Goal: Obtain resource: Obtain resource

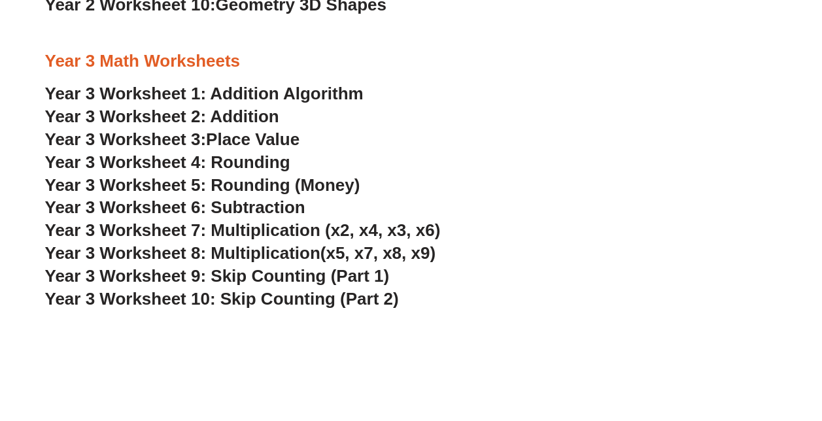
scroll to position [1758, 0]
click at [236, 226] on span "Year 3 Worksheet 7: Multiplication (x2, x4, x3, x6)" at bounding box center [243, 230] width 396 height 20
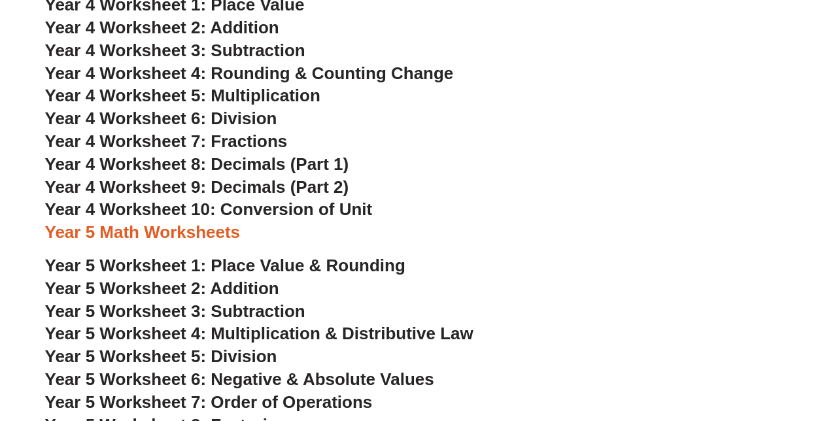
scroll to position [2363, 0]
click at [250, 136] on span "Year 4 Worksheet 7: Fractions" at bounding box center [166, 141] width 243 height 20
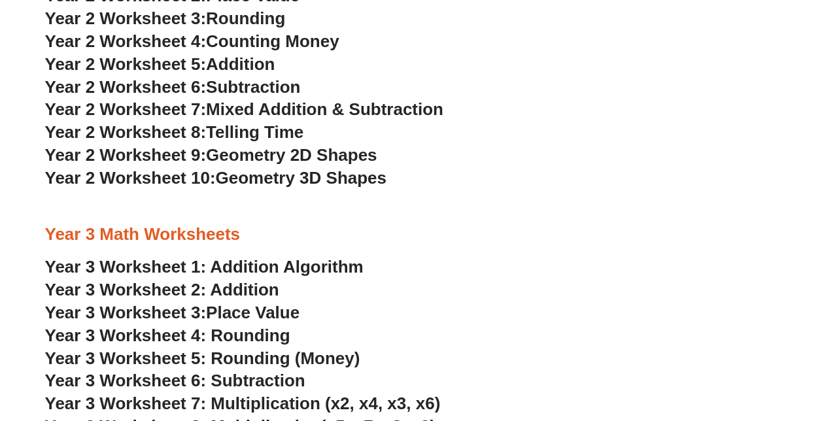
scroll to position [1568, 0]
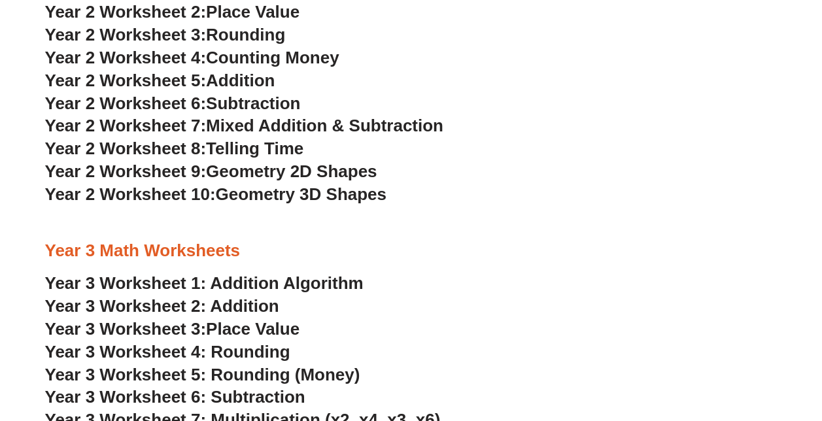
click at [196, 198] on span "Year 2 Worksheet 10:" at bounding box center [130, 194] width 171 height 20
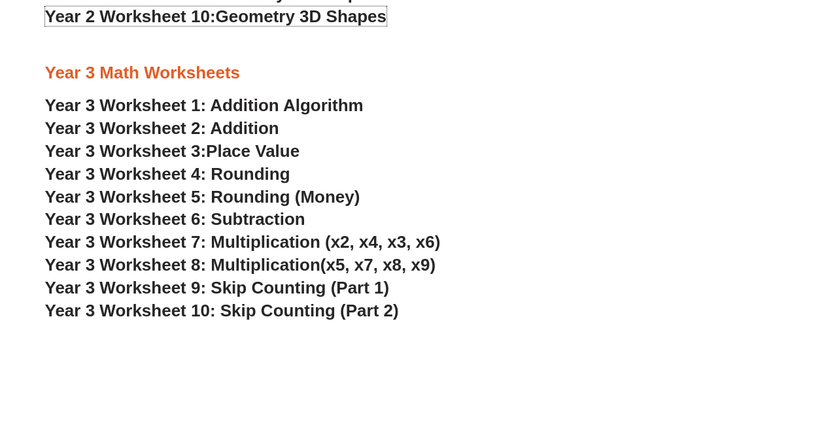
scroll to position [1747, 0]
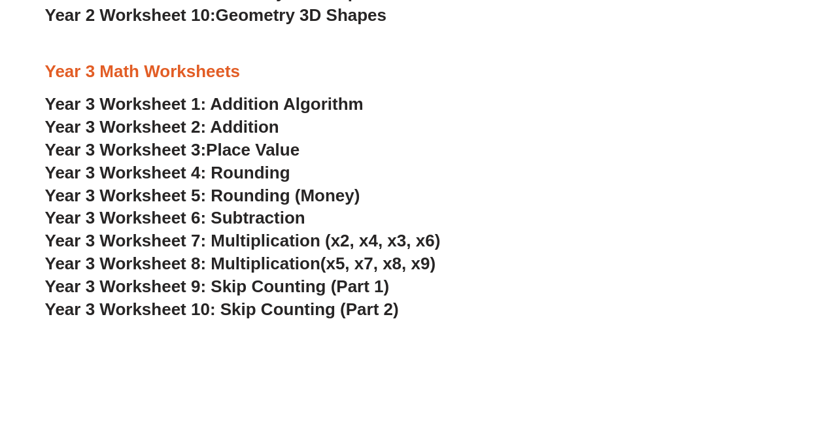
click at [264, 192] on span "Year 3 Worksheet 5: Rounding (Money)" at bounding box center [202, 196] width 315 height 20
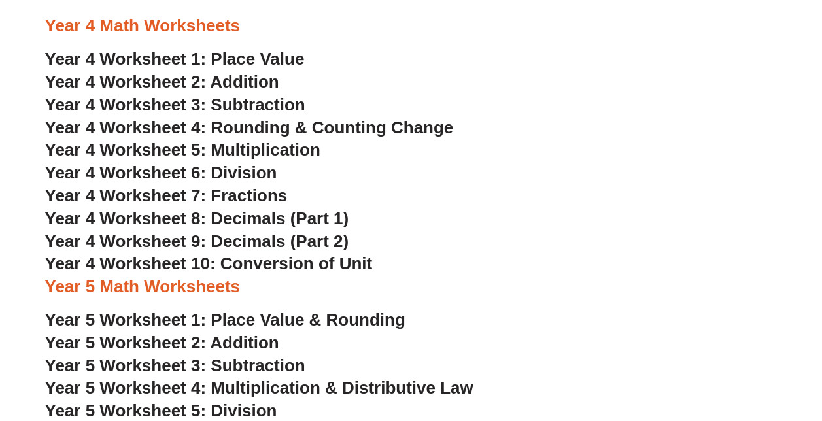
scroll to position [2308, 0]
click at [298, 274] on h3 "Year 4 Worksheet 10: Conversion of Unit" at bounding box center [411, 265] width 733 height 22
click at [293, 268] on span "Year 4 Worksheet 10: Conversion of Unit" at bounding box center [209, 265] width 328 height 20
click at [241, 224] on span "Year 4 Worksheet 8: Decimals (Part 1)" at bounding box center [197, 219] width 304 height 20
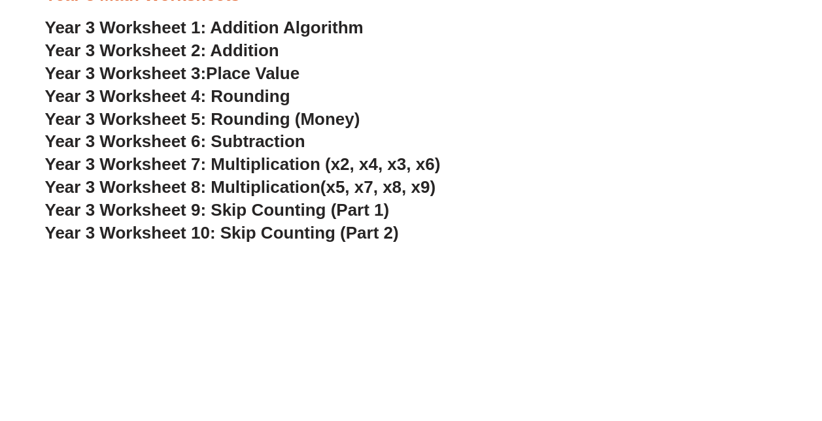
scroll to position [1806, 0]
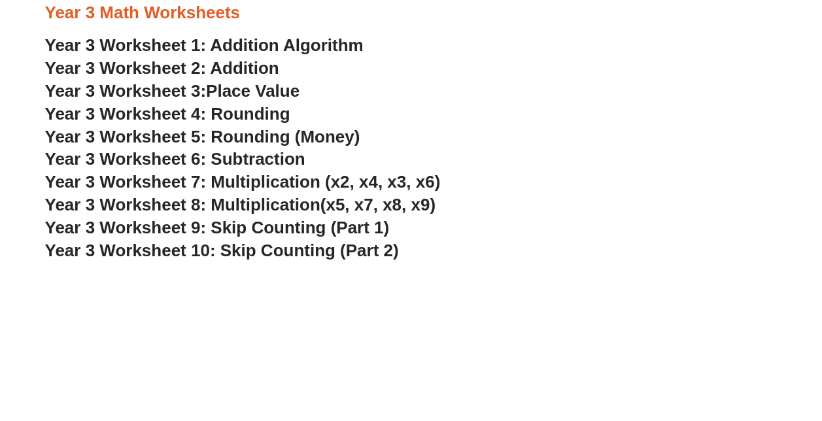
click at [279, 226] on span "Year 3 Worksheet 9: Skip Counting (Part 1)" at bounding box center [217, 228] width 345 height 20
click at [275, 253] on span "Year 3 Worksheet 10: Skip Counting (Part 2)" at bounding box center [222, 251] width 354 height 20
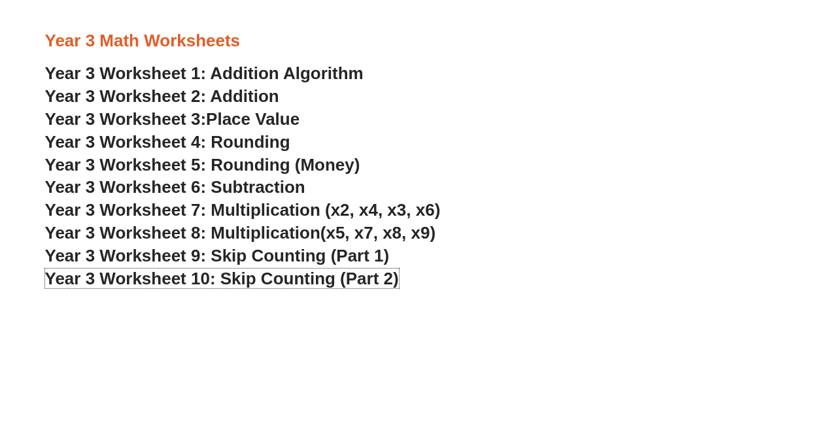
scroll to position [1774, 0]
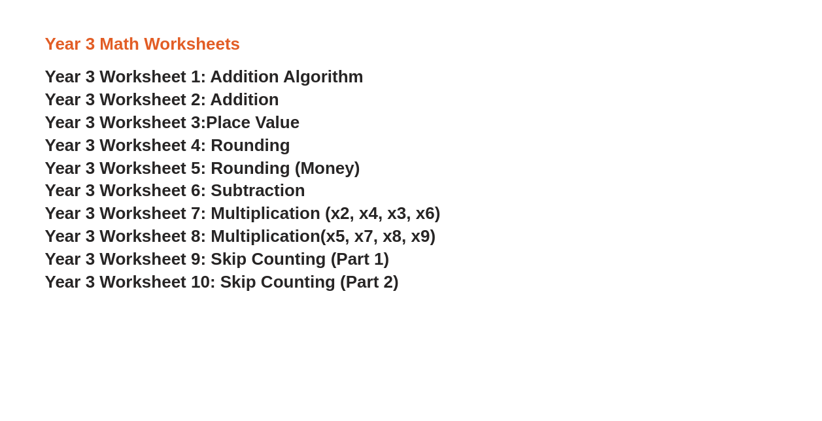
click at [264, 79] on link "Year 3 Worksheet 1: Addition Algorithm" at bounding box center [204, 77] width 319 height 20
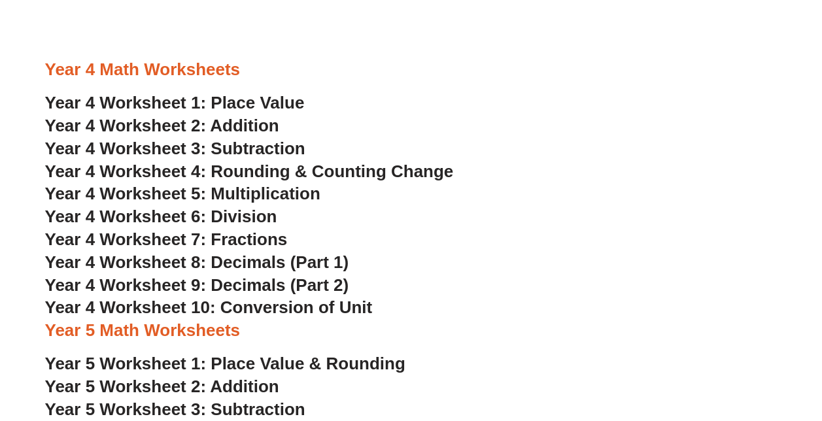
scroll to position [2265, 0]
click at [231, 216] on span "Year 4 Worksheet 6: Division" at bounding box center [161, 216] width 232 height 20
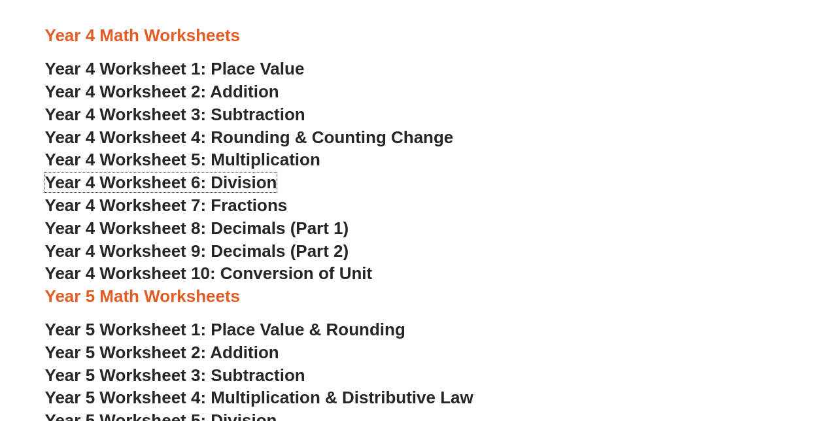
scroll to position [2299, 0]
